Goal: Find specific page/section

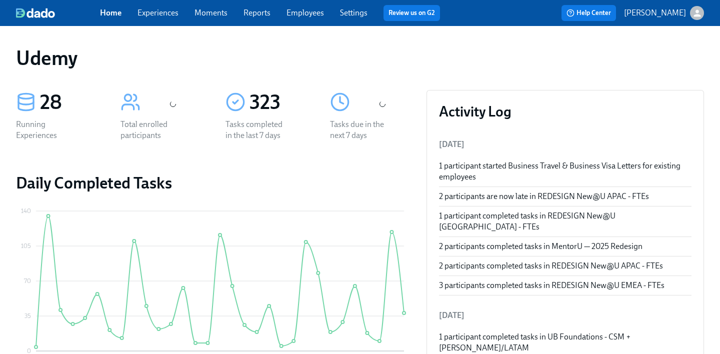
click at [162, 16] on link "Experiences" at bounding box center [157, 12] width 41 height 9
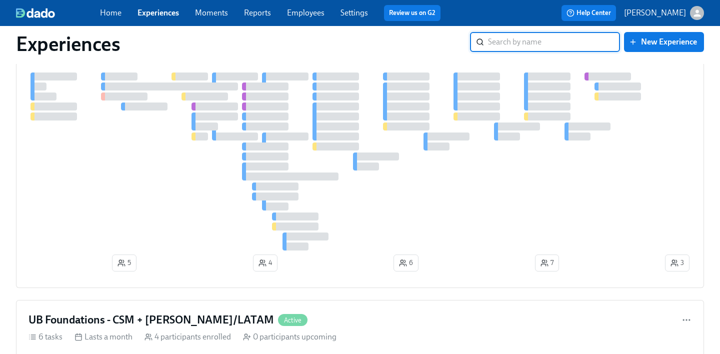
scroll to position [685, 0]
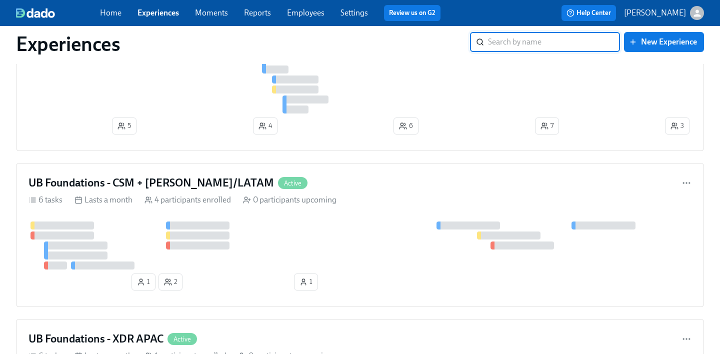
click at [161, 13] on link "Experiences" at bounding box center [157, 12] width 41 height 9
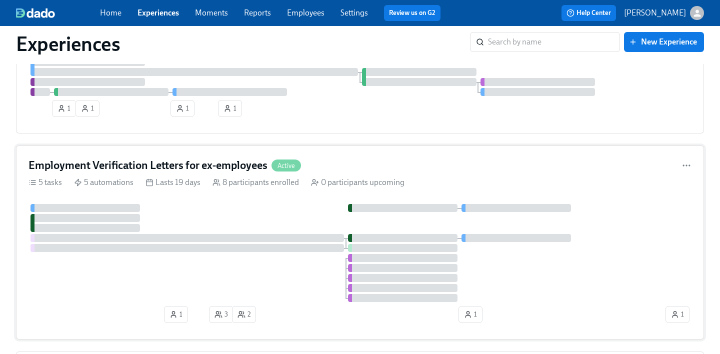
scroll to position [2089, 0]
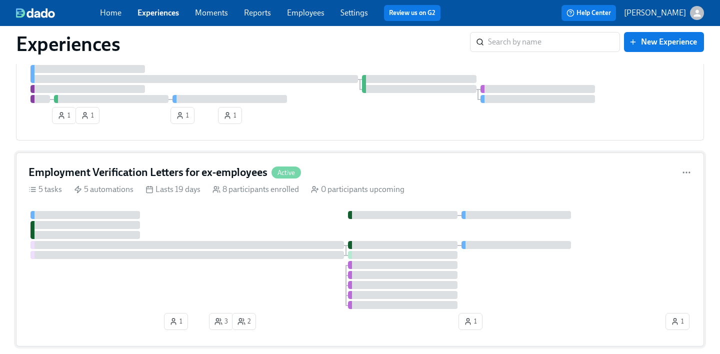
click at [207, 174] on h4 "Employment Verification Letters for ex-employees" at bounding box center [147, 172] width 239 height 15
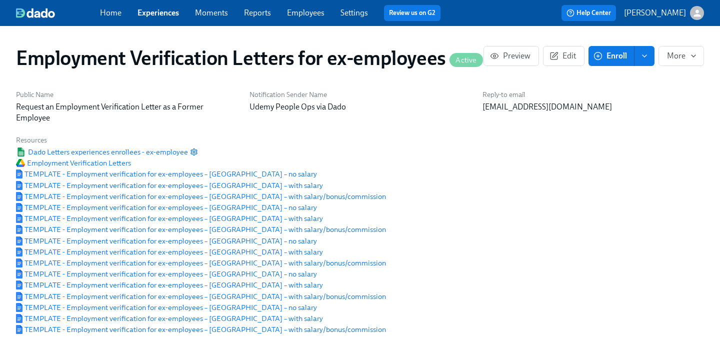
scroll to position [0, 252]
click at [115, 166] on span "Employment Verification Letters" at bounding box center [73, 163] width 115 height 10
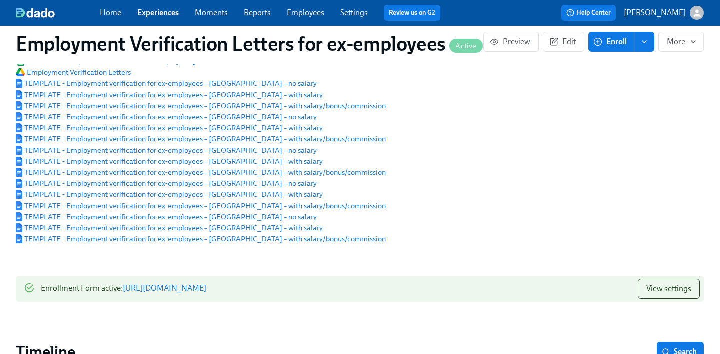
scroll to position [0, 0]
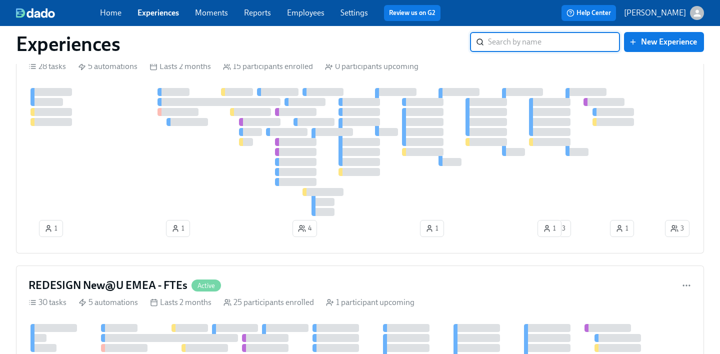
scroll to position [328, 0]
